Goal: Task Accomplishment & Management: Manage account settings

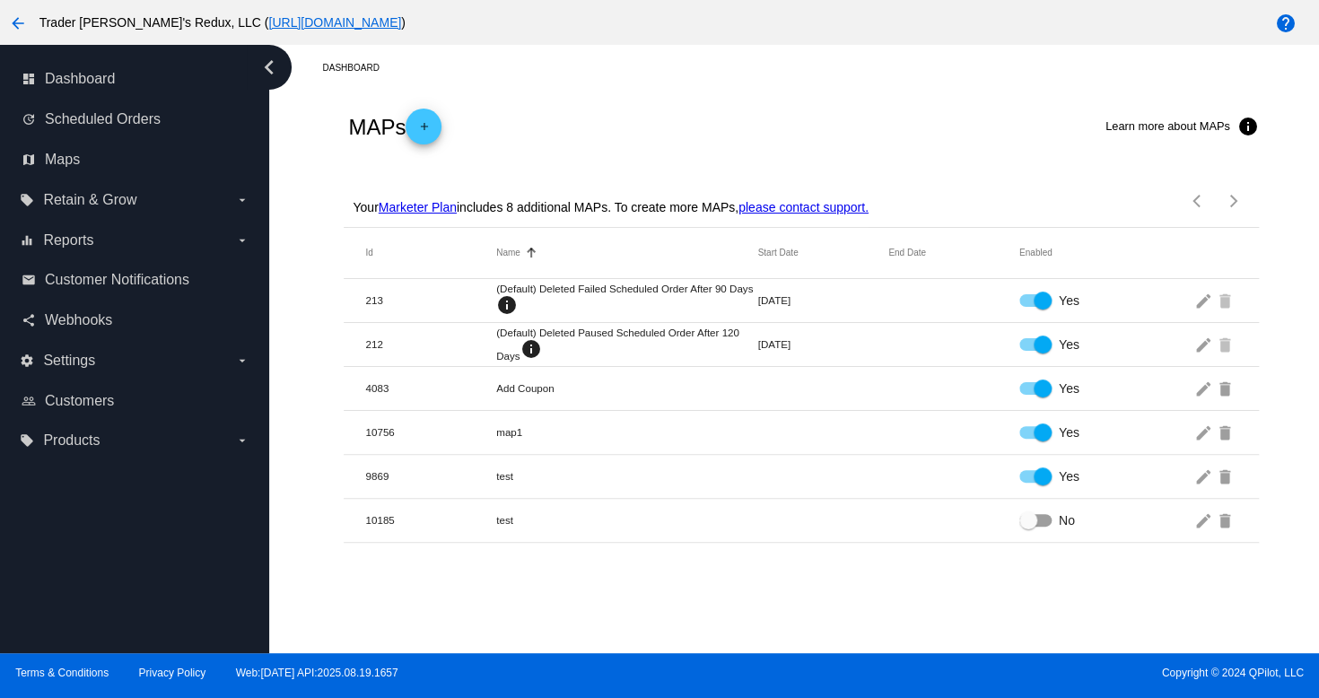
drag, startPoint x: 617, startPoint y: 531, endPoint x: 588, endPoint y: 570, distance: 48.6
click at [599, 556] on div "Dashboard MAPs add Learn more about MAPs info Your Marketer Plan includes 8 add…" at bounding box center [794, 349] width 1050 height 608
drag, startPoint x: 480, startPoint y: 689, endPoint x: 488, endPoint y: 614, distance: 75.8
click at [488, 640] on div "arrow_back Trader [PERSON_NAME]'s Redux, LLC ( [URL][DOMAIN_NAME] ) help dashbo…" at bounding box center [659, 349] width 1319 height 698
click at [86, 284] on span "Customer Notifications" at bounding box center [117, 280] width 144 height 16
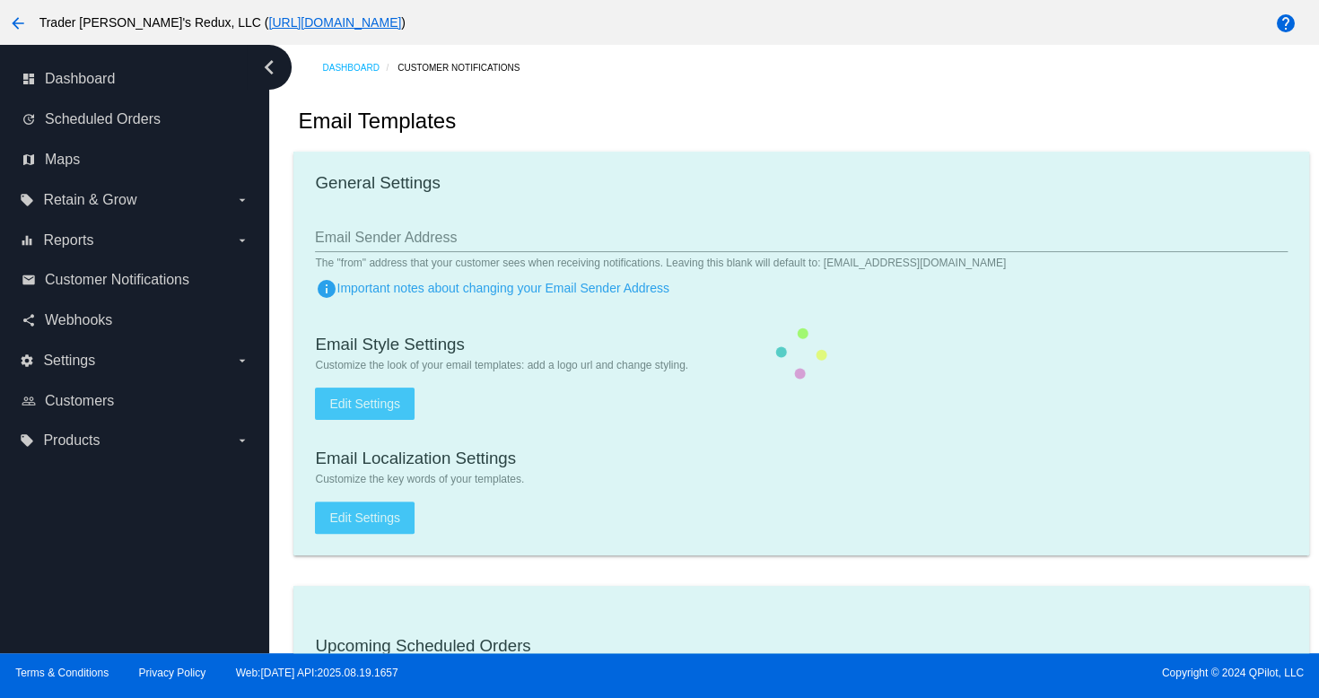
checkbox input "true"
type input "1"
checkbox input "true"
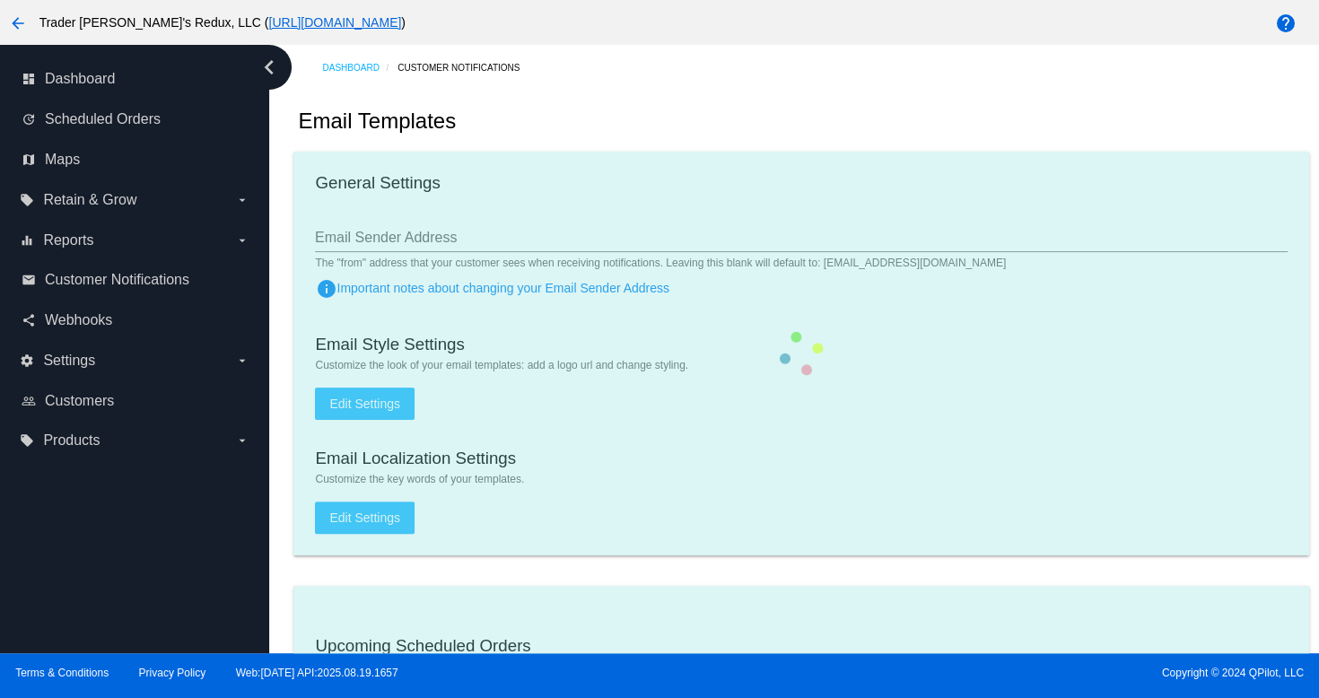
checkbox input "true"
type input "[EMAIL_ADDRESS][DOMAIN_NAME]"
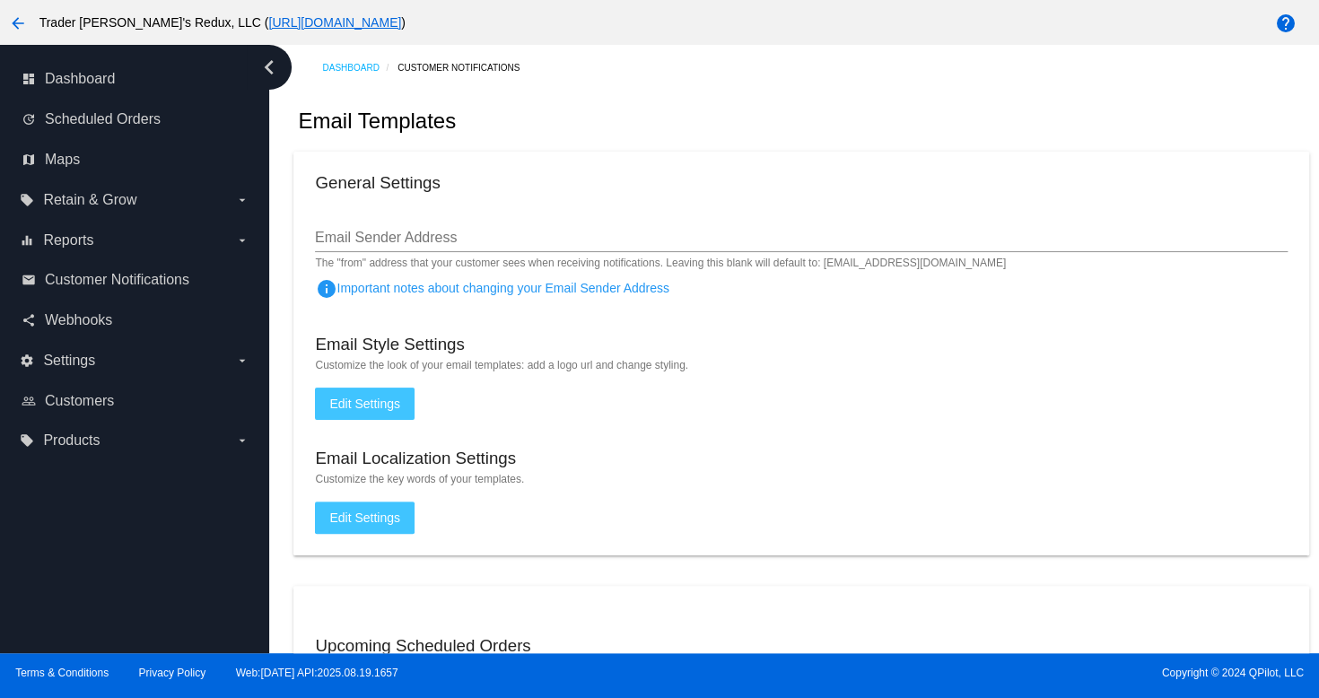
click at [553, 102] on div "Email Templates" at bounding box center [800, 121] width 1015 height 61
click at [119, 162] on link "map Maps" at bounding box center [136, 159] width 228 height 29
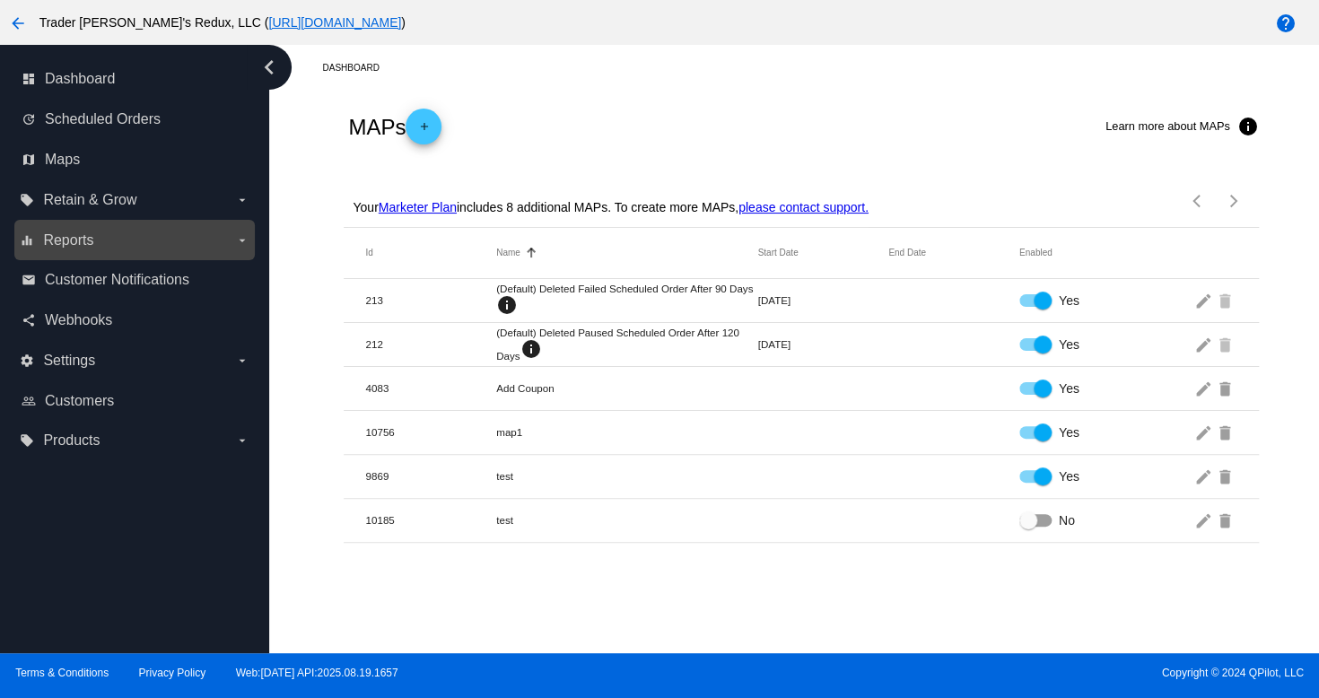
click at [120, 241] on label "equalizer Reports arrow_drop_down" at bounding box center [134, 240] width 229 height 29
click at [0, 0] on input "equalizer Reports arrow_drop_down" at bounding box center [0, 0] width 0 height 0
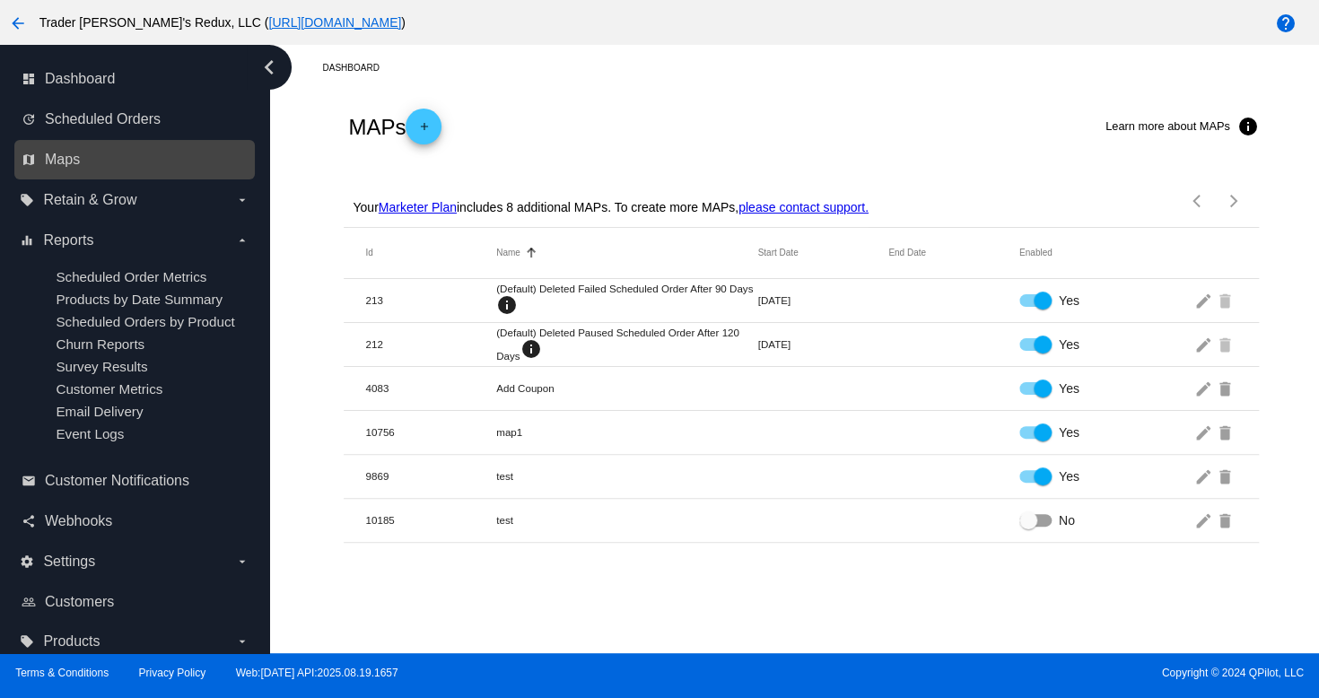
click at [144, 159] on link "map Maps" at bounding box center [136, 159] width 228 height 29
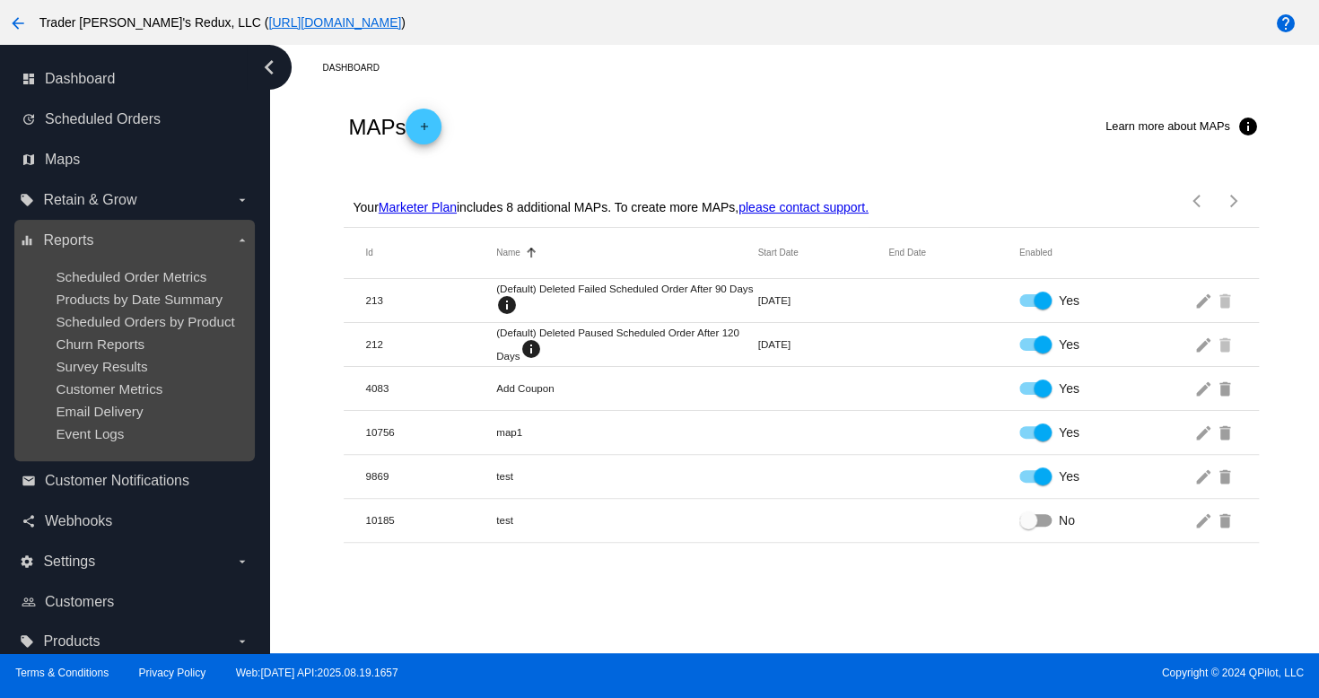
click at [69, 284] on ul "Scheduled Order Metrics Products by Date Summary Scheduled Orders by Product Ch…" at bounding box center [134, 355] width 229 height 201
click at [80, 337] on ul "Scheduled Order Metrics Products by Date Summary Scheduled Orders by Product Ch…" at bounding box center [134, 355] width 229 height 201
